Goal: Check status: Check status

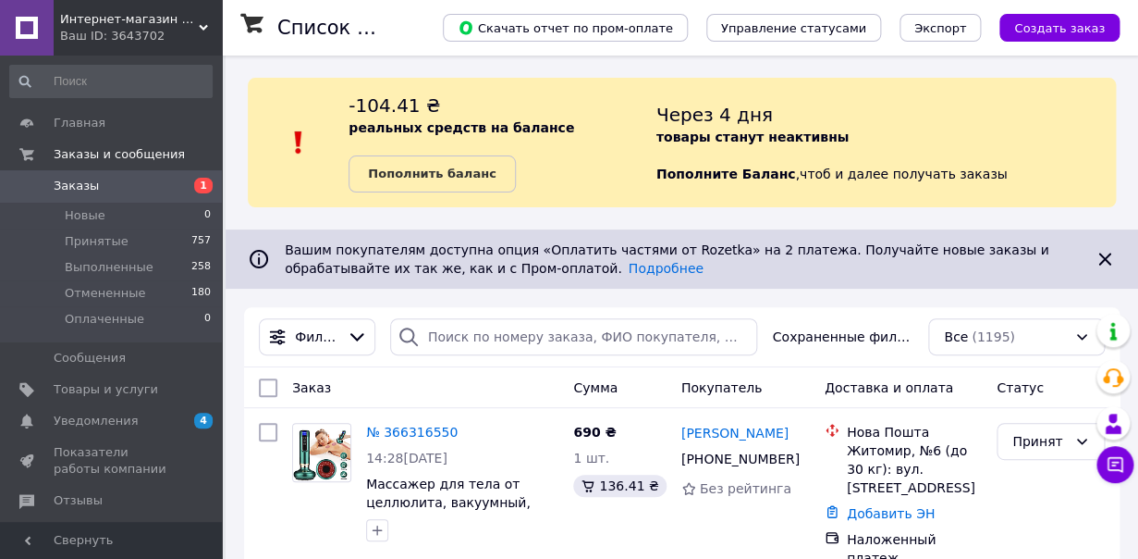
click at [204, 29] on use at bounding box center [203, 28] width 9 height 6
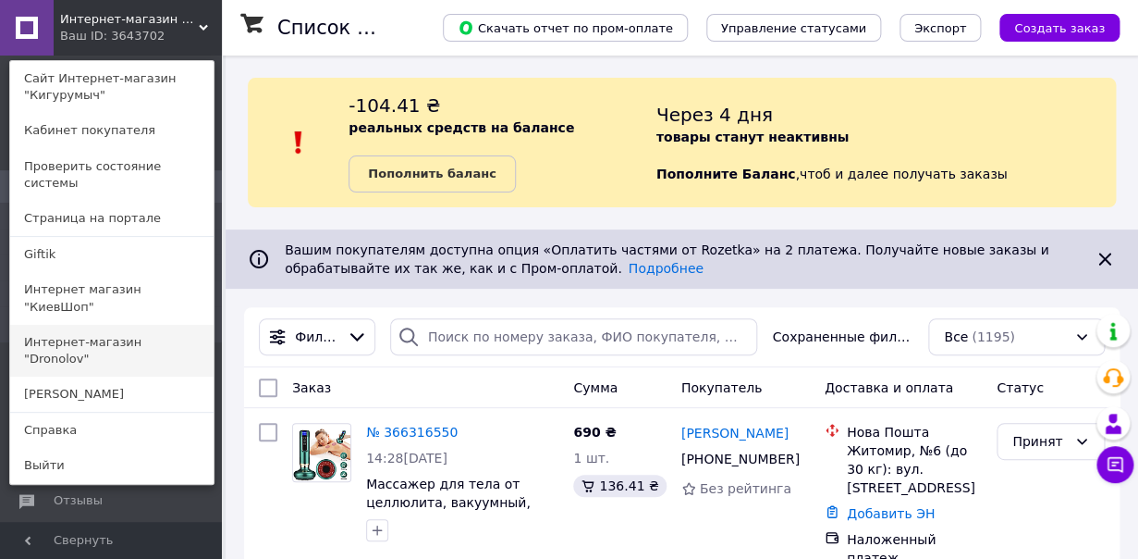
click at [166, 325] on link "Интернет-магазин "Dronolov"" at bounding box center [111, 351] width 203 height 52
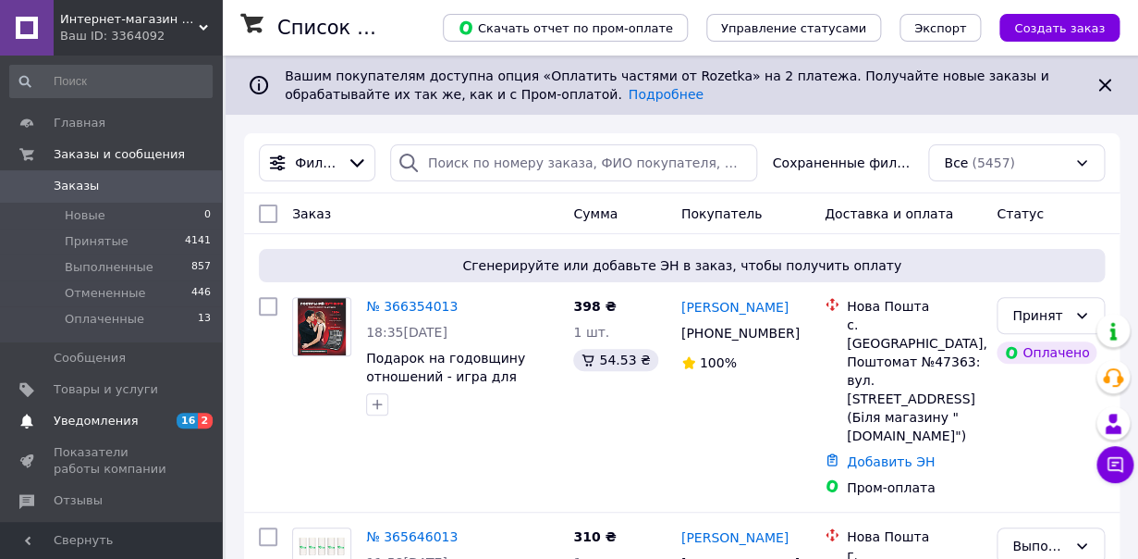
click at [161, 424] on span "Уведомления" at bounding box center [112, 420] width 117 height 17
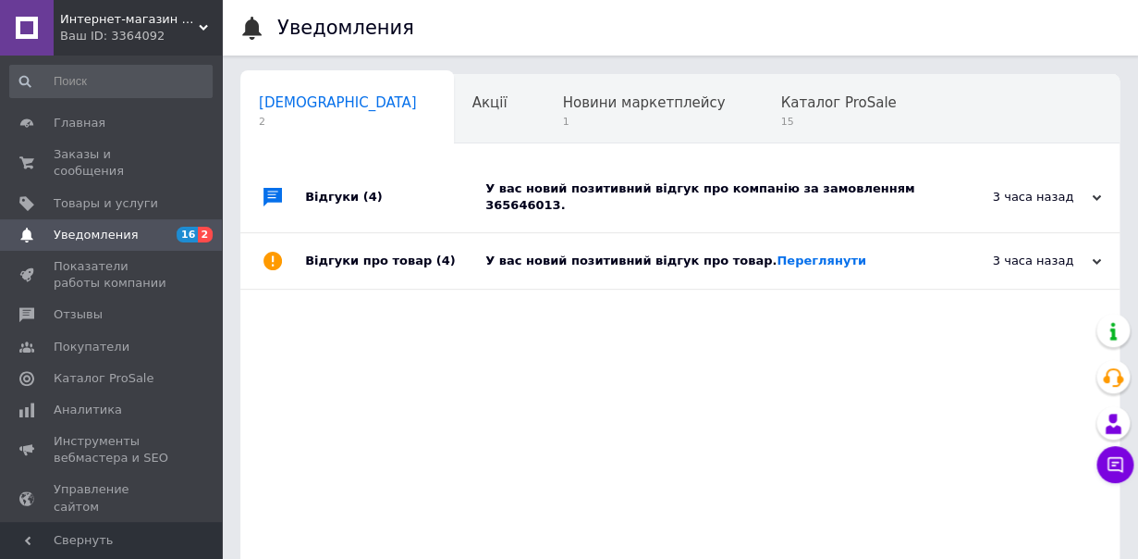
scroll to position [0, 9]
click at [791, 263] on link "Переглянути" at bounding box center [822, 260] width 90 height 14
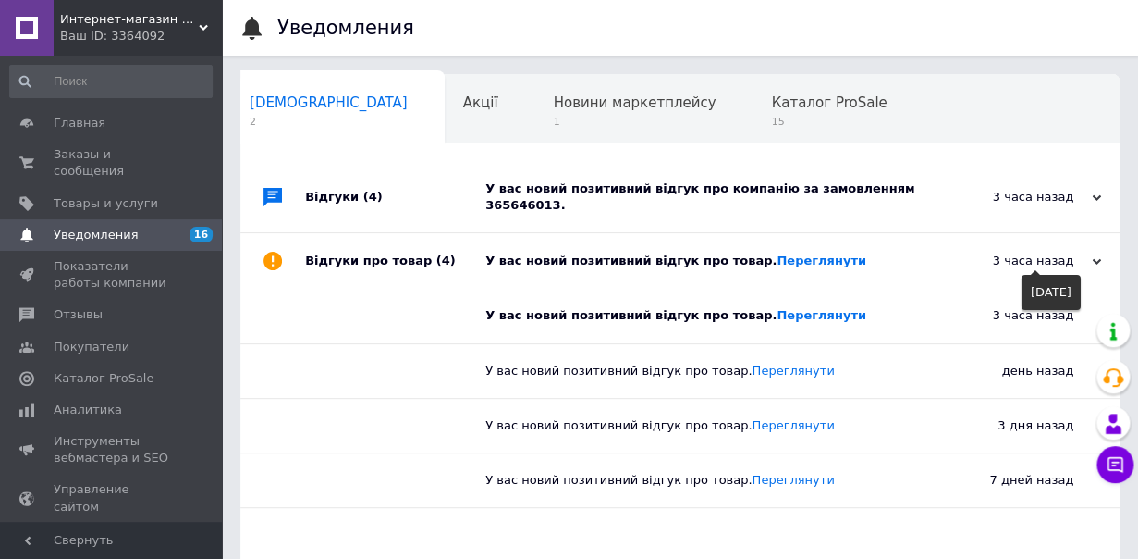
click at [1099, 259] on icon at bounding box center [1096, 261] width 9 height 9
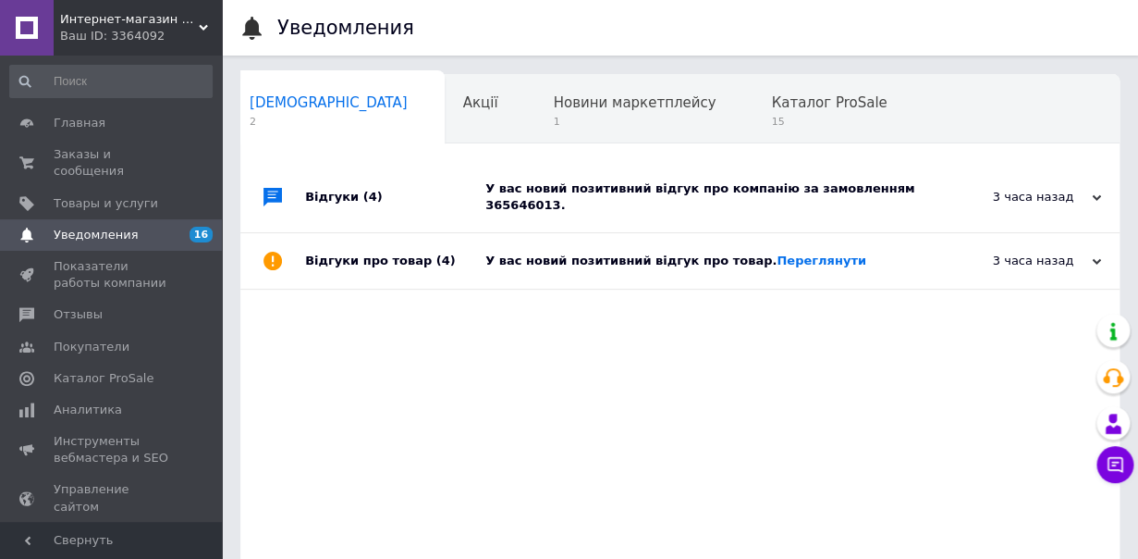
click at [801, 191] on div "У вас новий позитивний відгук про компанію за замовленням 365646013." at bounding box center [701, 196] width 431 height 33
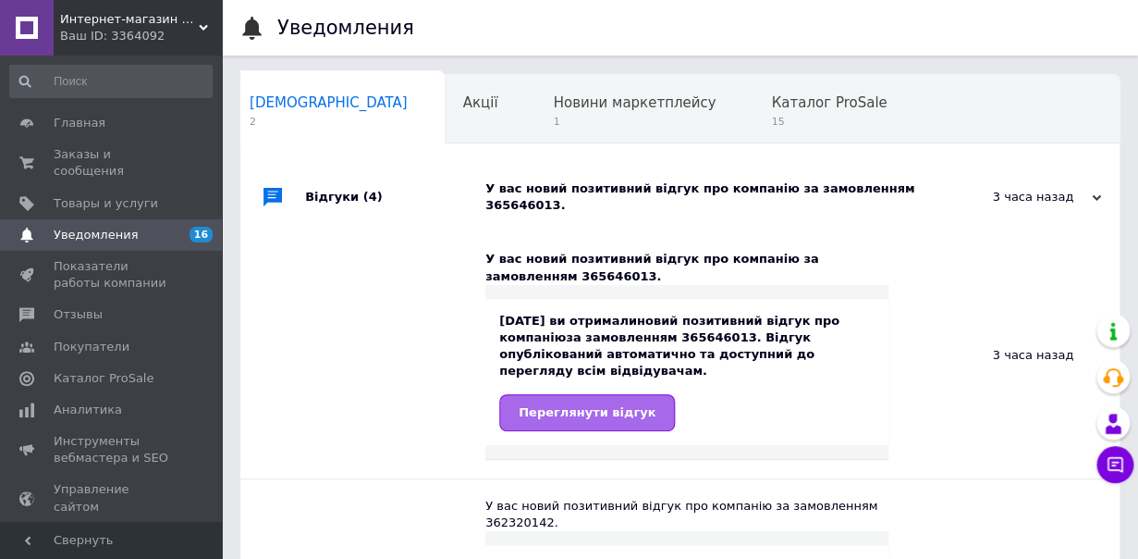
click at [611, 413] on span "Переглянути відгук" at bounding box center [587, 412] width 137 height 14
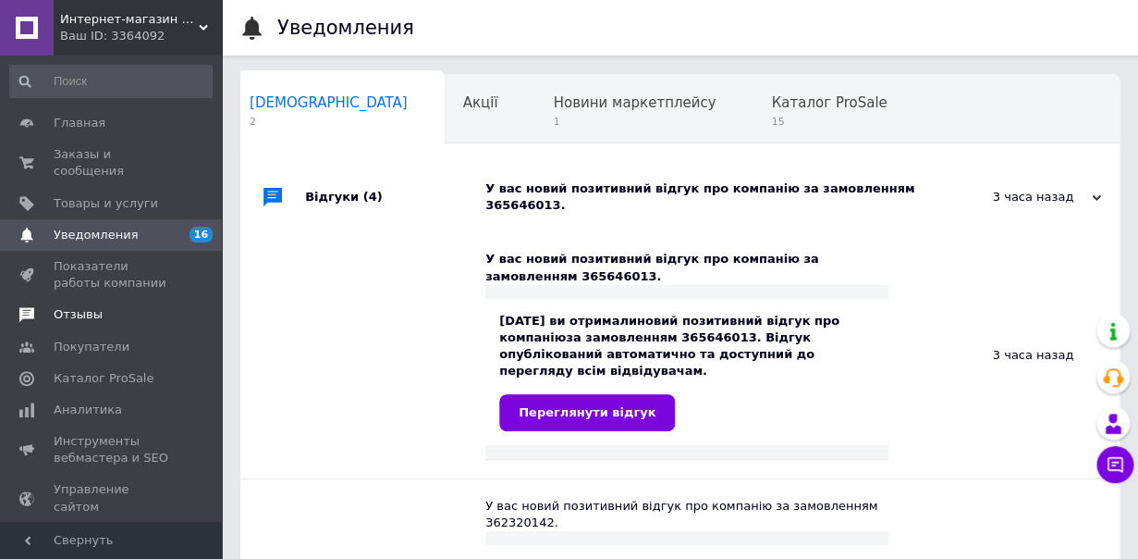
scroll to position [98, 0]
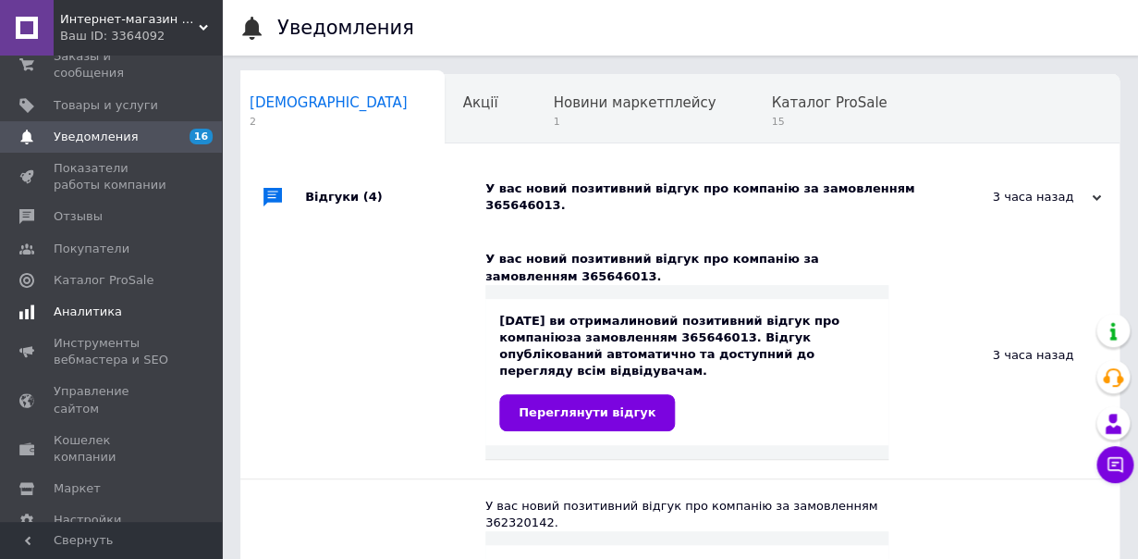
click at [133, 315] on span "Аналитика" at bounding box center [112, 311] width 117 height 17
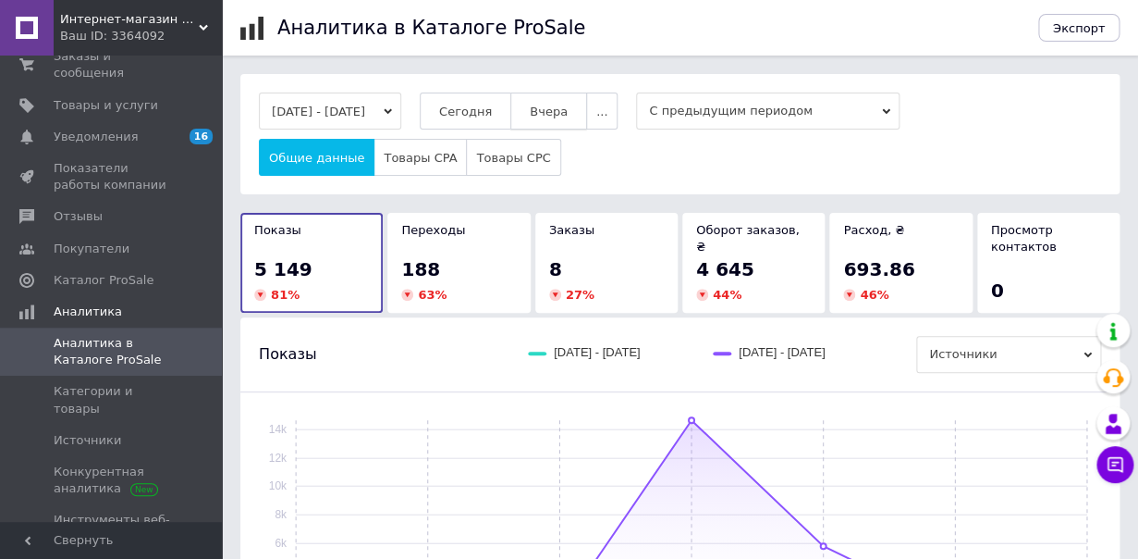
click at [568, 110] on span "Вчера" at bounding box center [549, 112] width 38 height 14
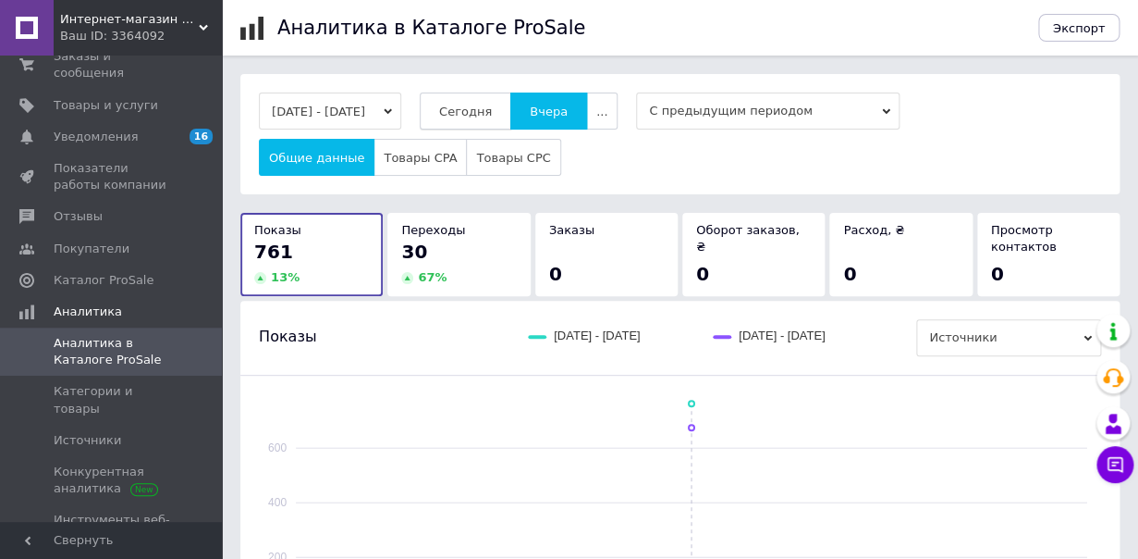
click at [492, 110] on span "Сегодня" at bounding box center [465, 112] width 53 height 14
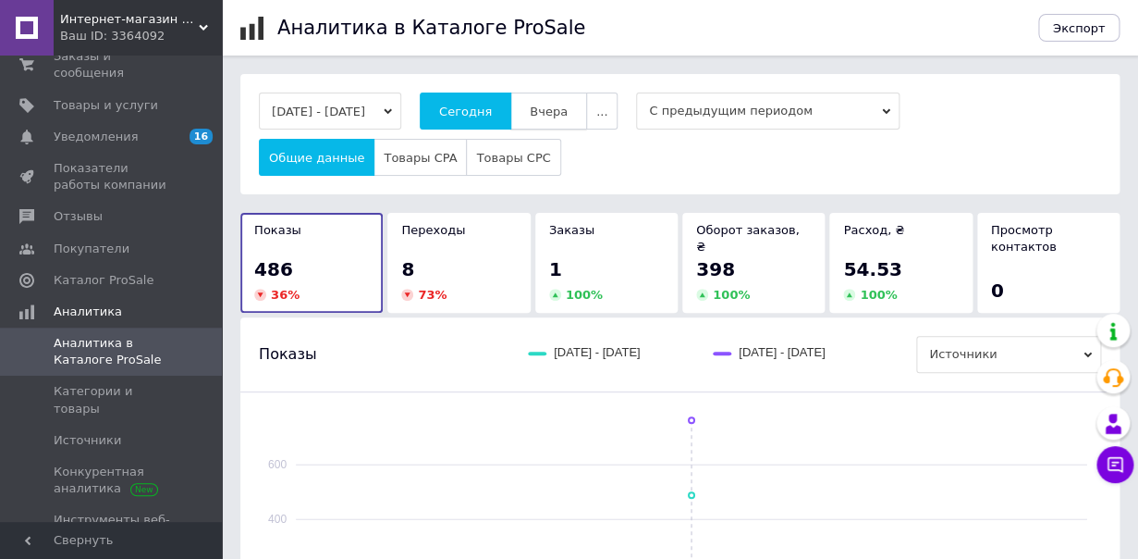
click at [568, 115] on span "Вчера" at bounding box center [549, 112] width 38 height 14
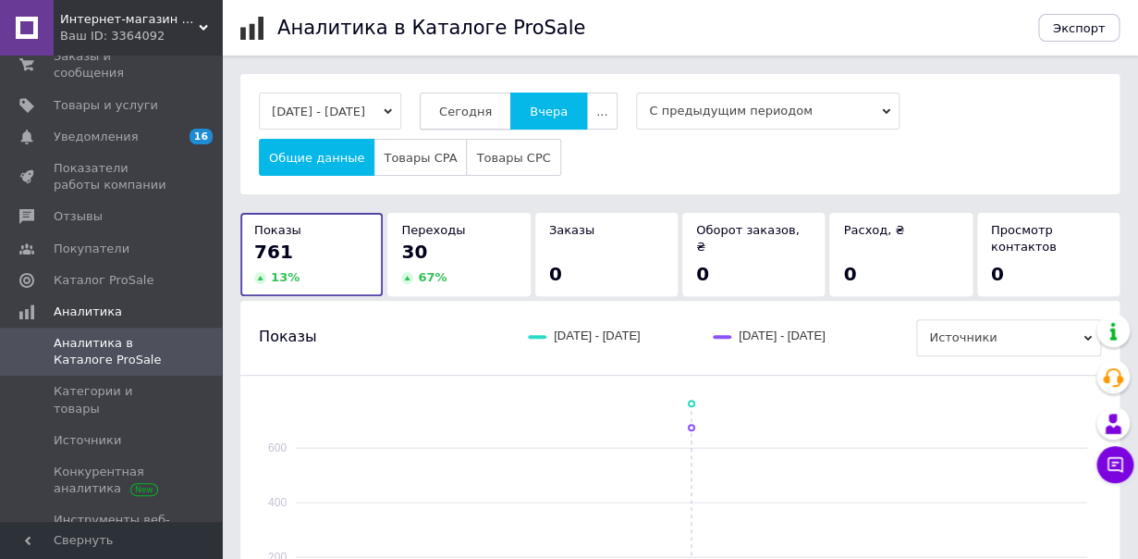
click at [492, 112] on span "Сегодня" at bounding box center [465, 112] width 53 height 14
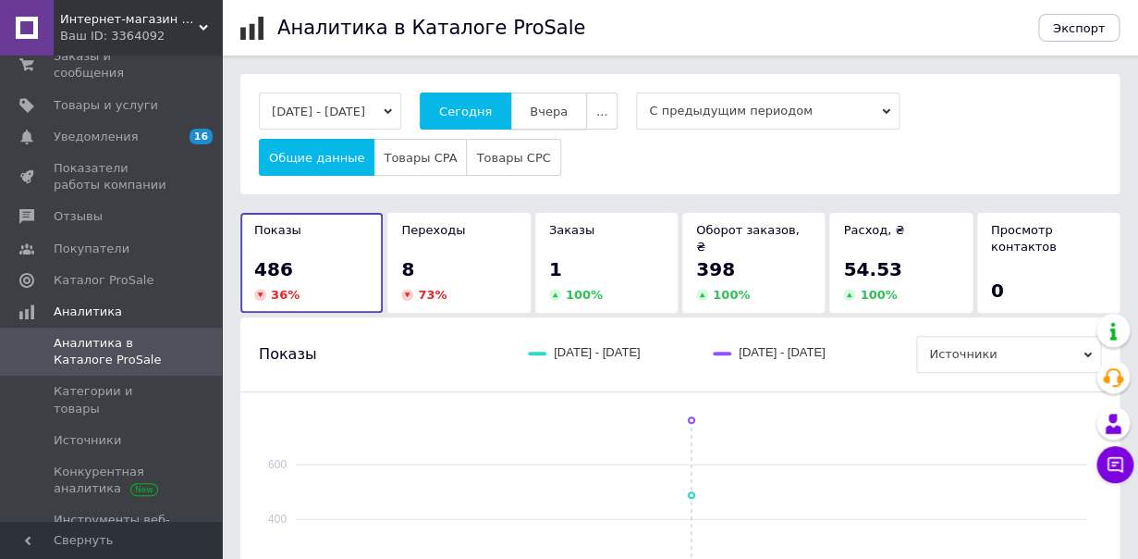
click at [564, 117] on button "Вчера" at bounding box center [549, 110] width 77 height 37
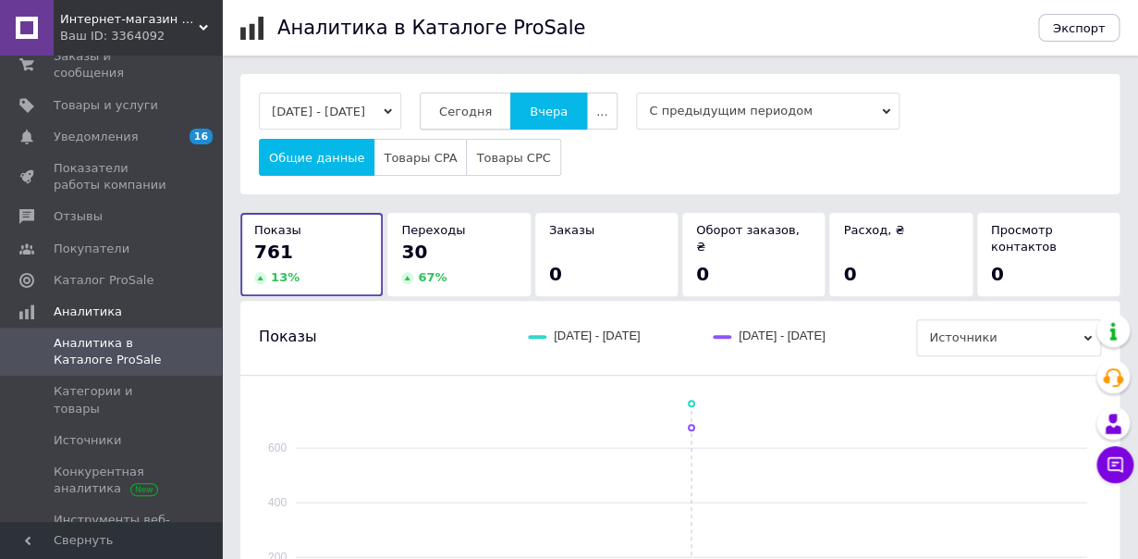
click at [492, 117] on span "Сегодня" at bounding box center [465, 112] width 53 height 14
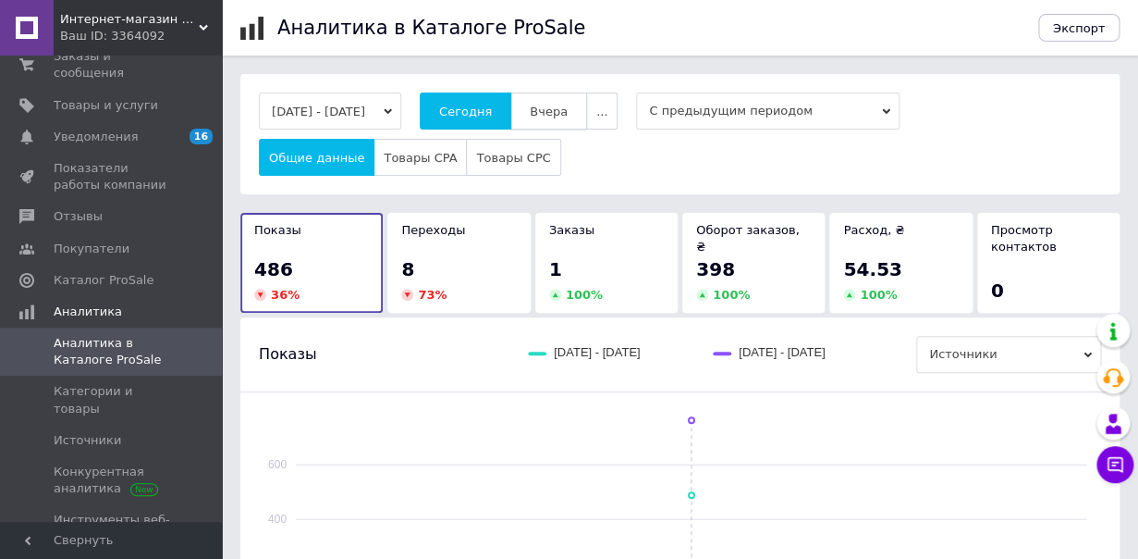
click at [568, 123] on button "Вчера" at bounding box center [549, 110] width 77 height 37
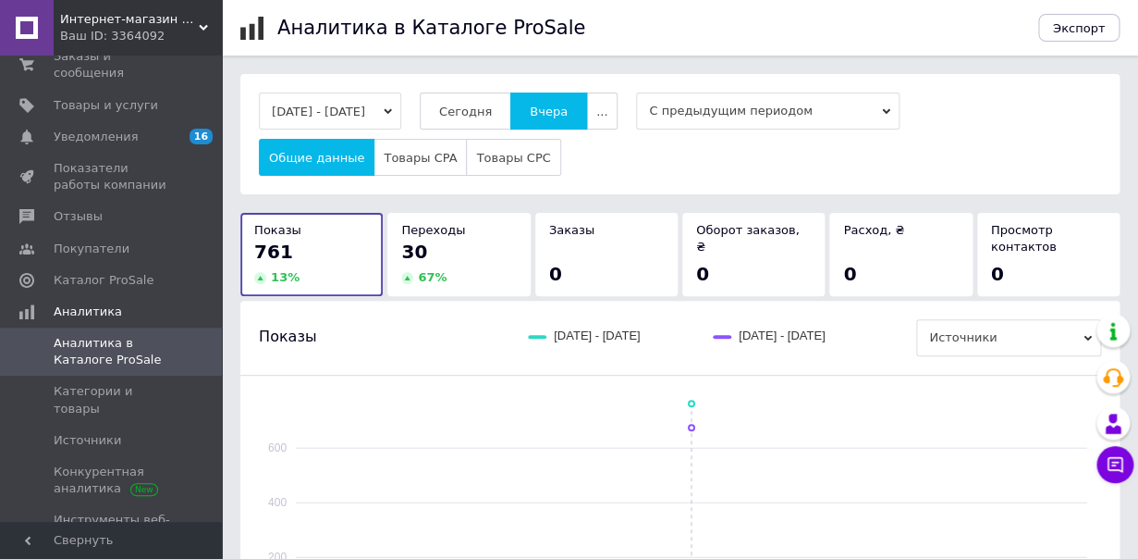
click at [206, 33] on div "Ваш ID: 3364092" at bounding box center [141, 36] width 162 height 17
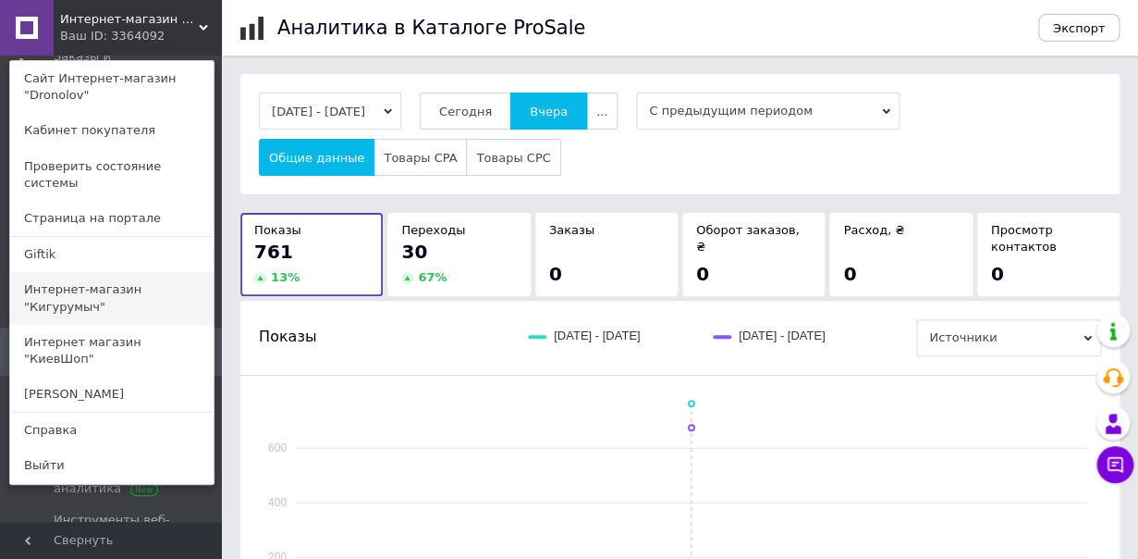
click at [154, 273] on link "Интернет-магазин "Кигурумыч"" at bounding box center [111, 298] width 203 height 52
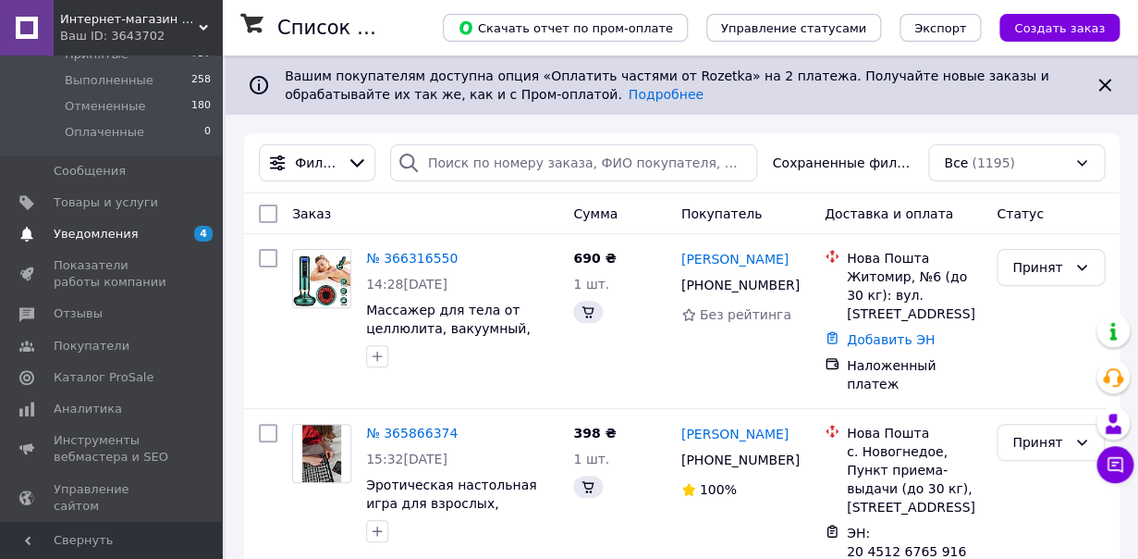
scroll to position [190, 0]
click at [126, 413] on span "Аналитика" at bounding box center [112, 406] width 117 height 17
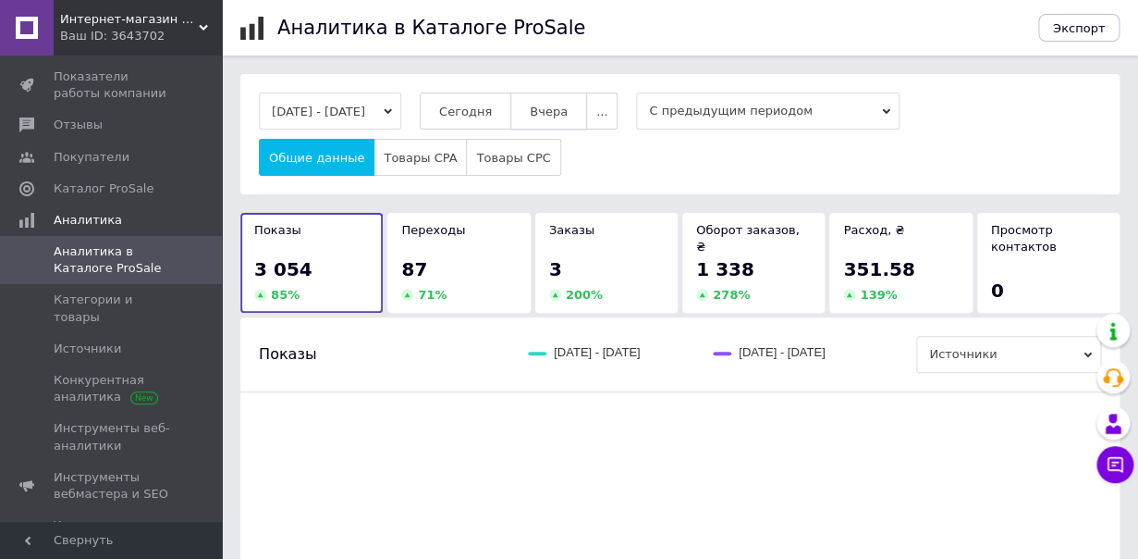
click at [565, 99] on button "Вчера" at bounding box center [549, 110] width 77 height 37
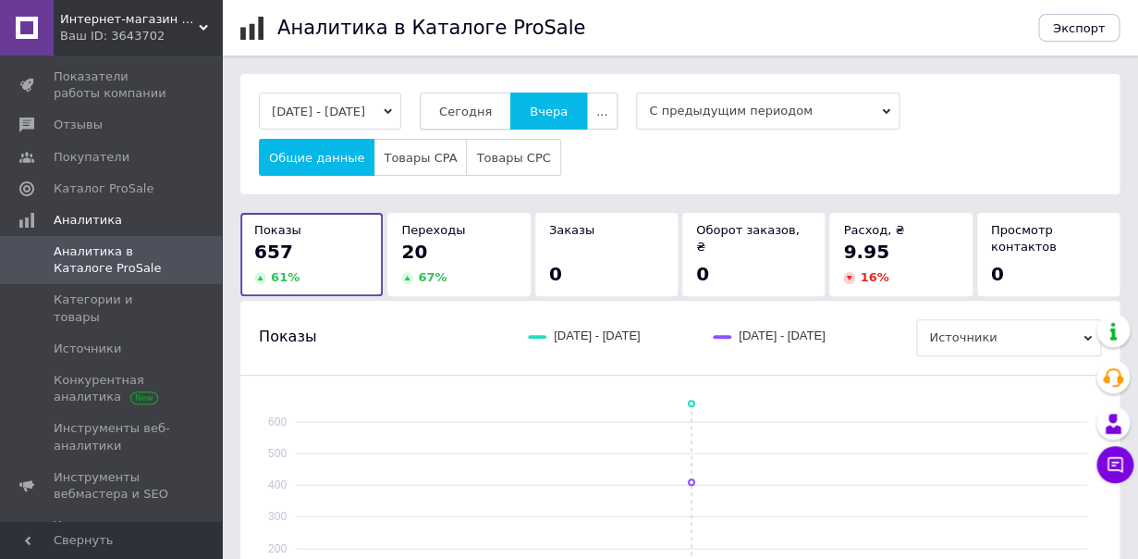
click at [492, 116] on span "Сегодня" at bounding box center [465, 112] width 53 height 14
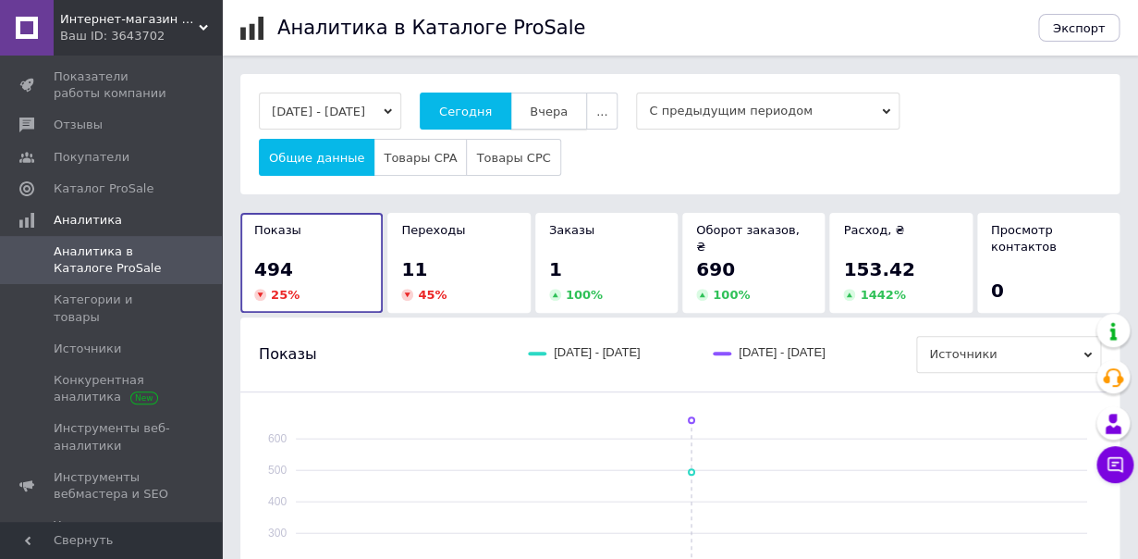
click at [587, 119] on button "Вчера" at bounding box center [549, 110] width 77 height 37
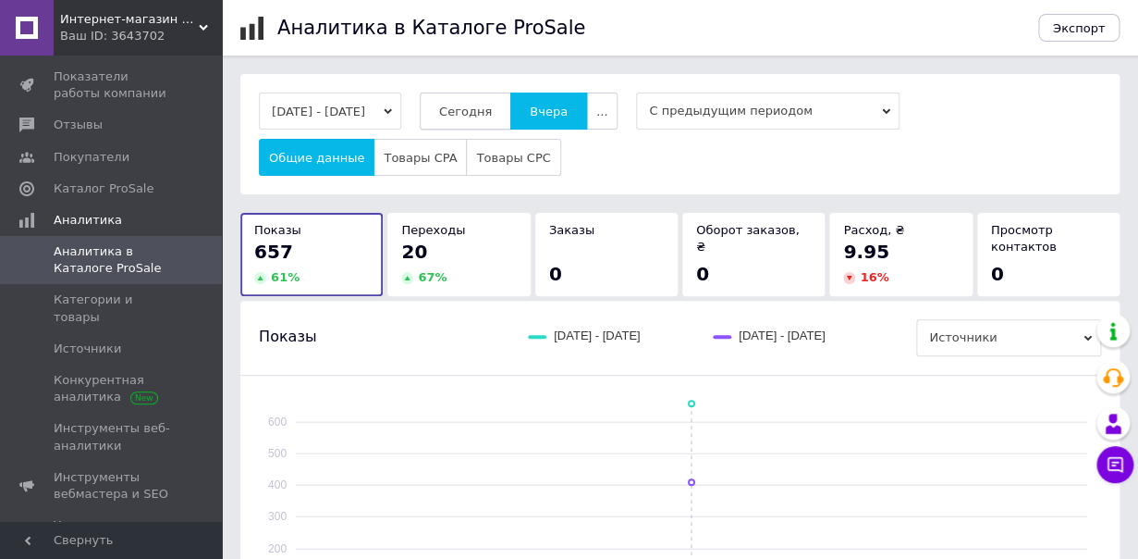
click at [511, 123] on button "Сегодня" at bounding box center [466, 110] width 92 height 37
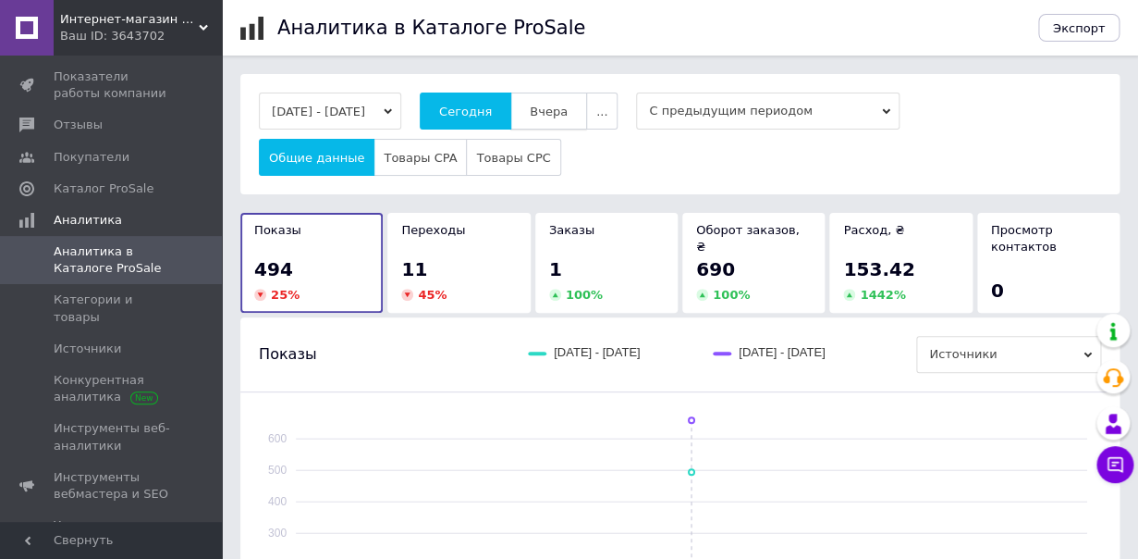
click at [575, 122] on button "Вчера" at bounding box center [549, 110] width 77 height 37
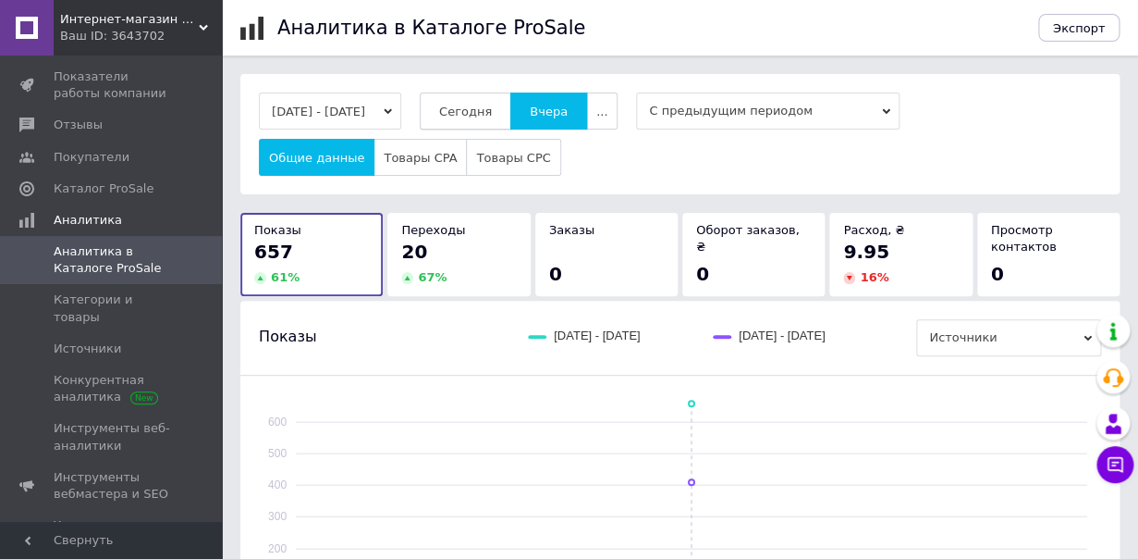
click at [511, 121] on button "Сегодня" at bounding box center [466, 110] width 92 height 37
